Goal: Task Accomplishment & Management: Use online tool/utility

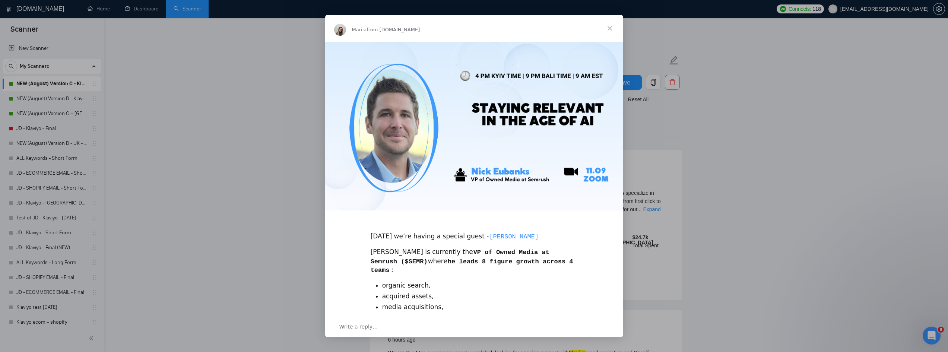
click at [607, 29] on span "Close" at bounding box center [609, 28] width 27 height 27
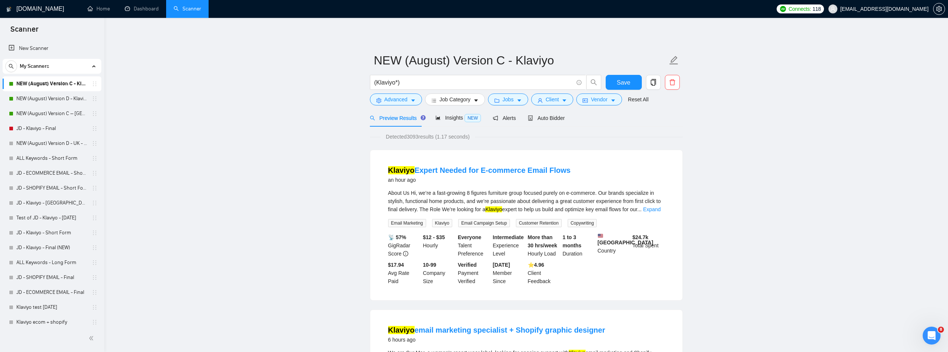
drag, startPoint x: 59, startPoint y: 109, endPoint x: 265, endPoint y: 168, distance: 214.2
click at [59, 109] on link "NEW (August) Version C – [GEOGRAPHIC_DATA] - Klaviyo" at bounding box center [51, 113] width 71 height 15
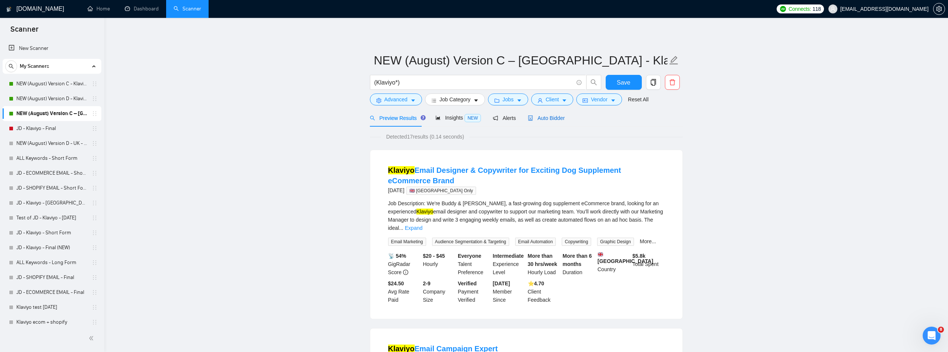
click at [556, 117] on span "Auto Bidder" at bounding box center [546, 118] width 37 height 6
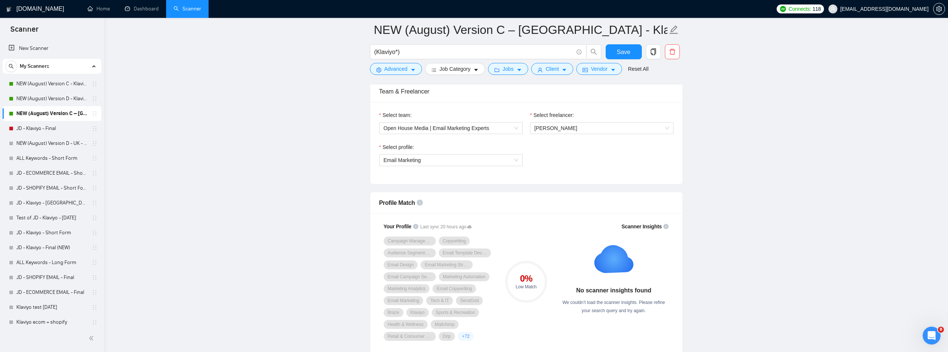
scroll to position [410, 0]
